Goal: Task Accomplishment & Management: Manage account settings

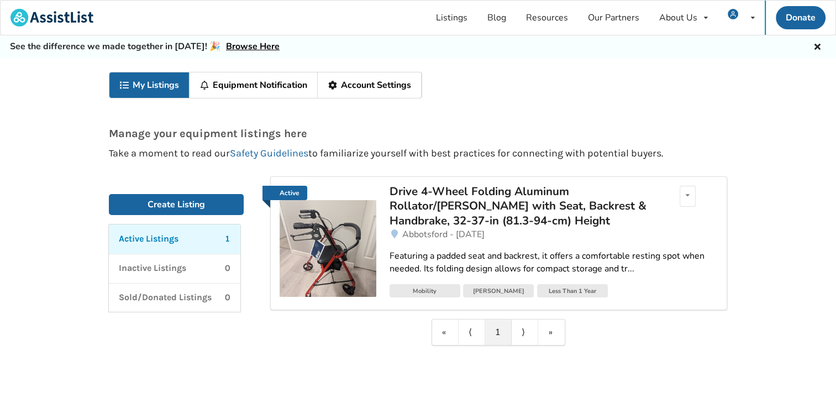
click at [369, 89] on link "Account Settings" at bounding box center [370, 84] width 104 height 25
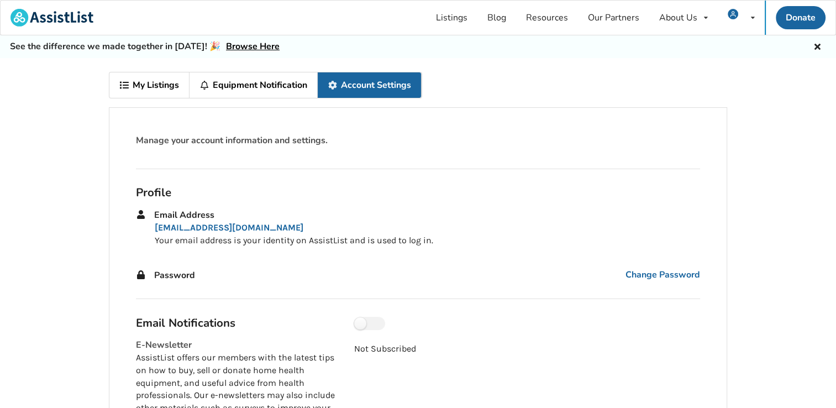
click at [248, 85] on link "Equipment Notification" at bounding box center [254, 84] width 128 height 25
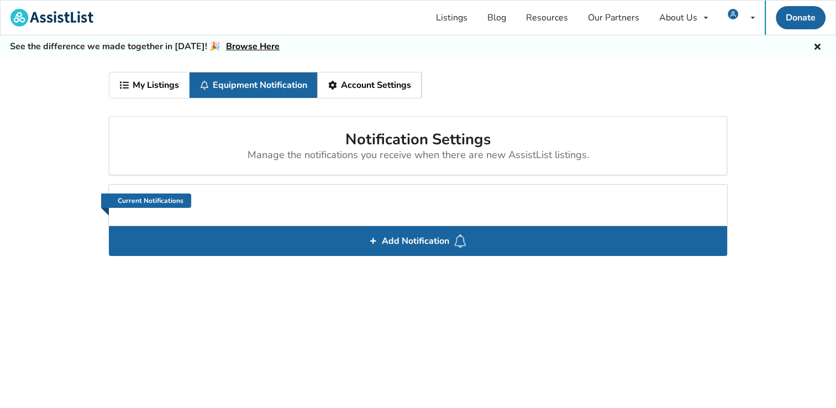
click at [148, 81] on link "My Listings" at bounding box center [149, 84] width 80 height 25
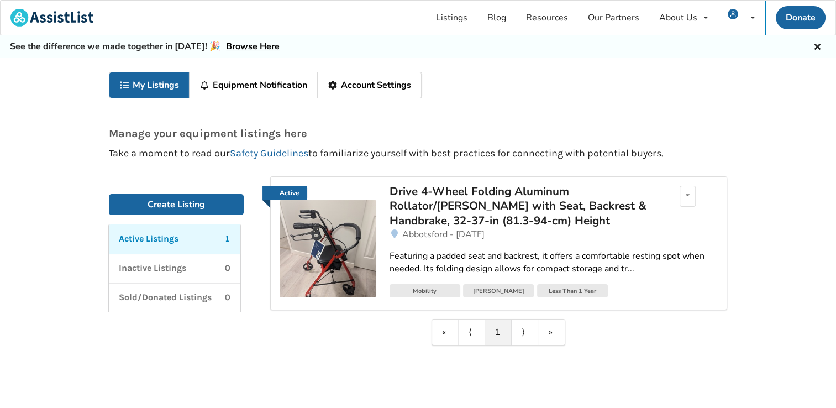
click at [455, 208] on div "Drive 4-Wheel Folding Aluminum Rollator/[PERSON_NAME] with Seat, Backrest & Han…" at bounding box center [519, 206] width 258 height 44
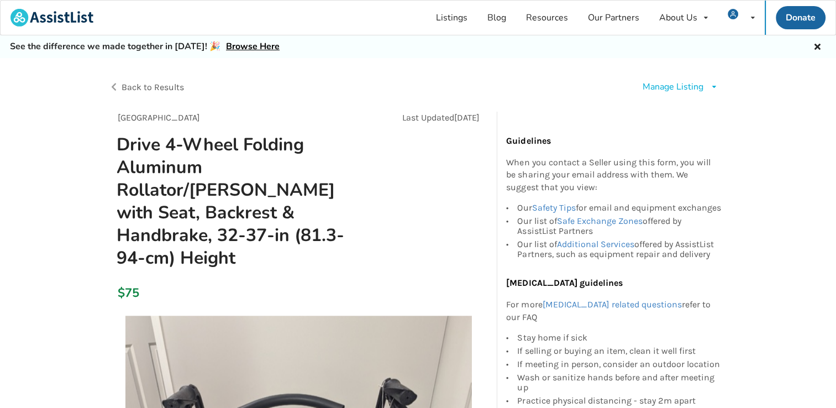
click at [709, 88] on div "Manage Listing Edit listing Renew listing Mark as Sold Delete listing" at bounding box center [681, 87] width 76 height 13
